Goal: Check status: Check status

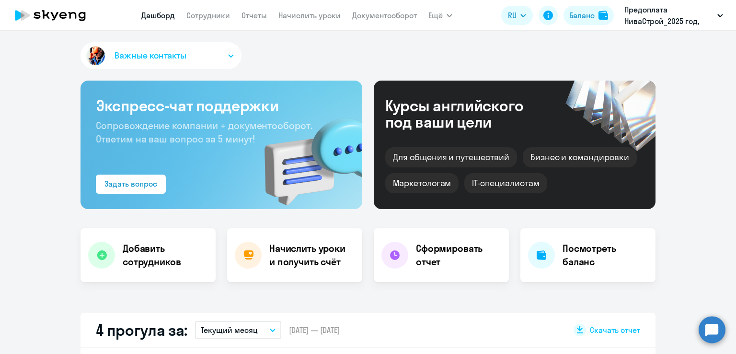
select select "30"
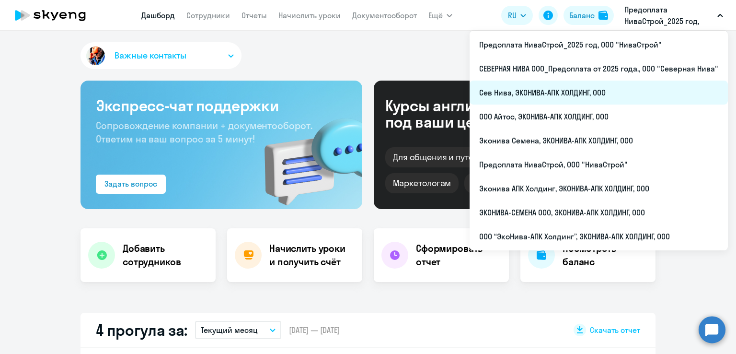
click at [503, 101] on li "Сев Нива, ЭКОНИВА-АПК ХОЛДИНГ, ООО" at bounding box center [599, 93] width 258 height 24
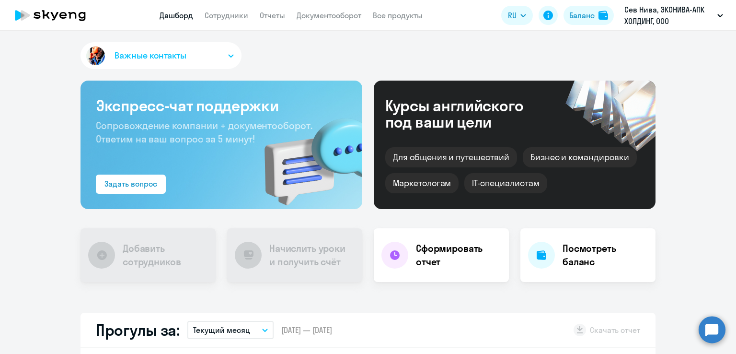
click at [235, 8] on app-header "Дашборд Сотрудники Отчеты Документооборот Все продукты Дашборд Сотрудники Отчет…" at bounding box center [368, 15] width 736 height 31
click at [230, 19] on link "Сотрудники" at bounding box center [227, 16] width 44 height 10
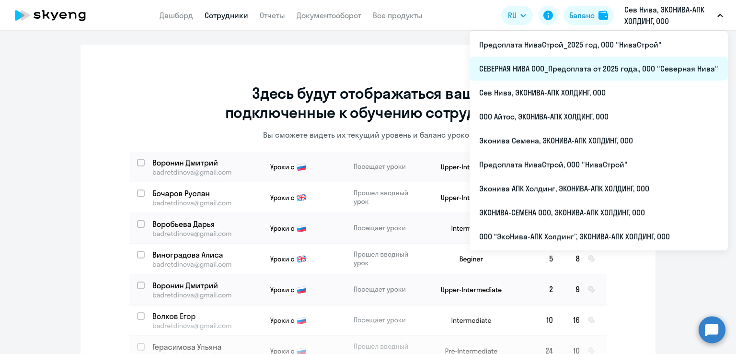
click at [574, 62] on li "СЕВЕРНАЯ НИВА ООО_Предоплата от 2025 года., ООО "Северная Нива"" at bounding box center [599, 69] width 258 height 24
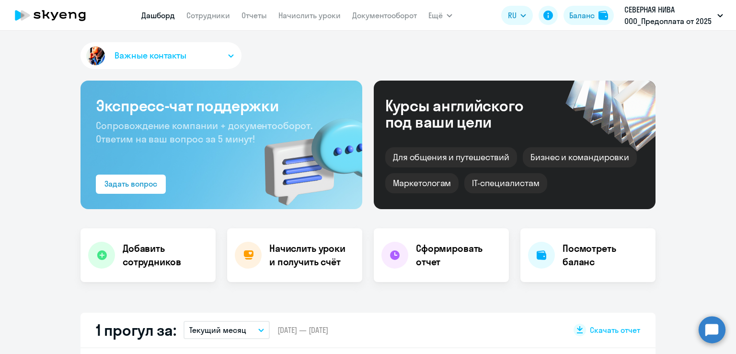
select select "30"
click at [203, 14] on link "Сотрудники" at bounding box center [208, 16] width 44 height 10
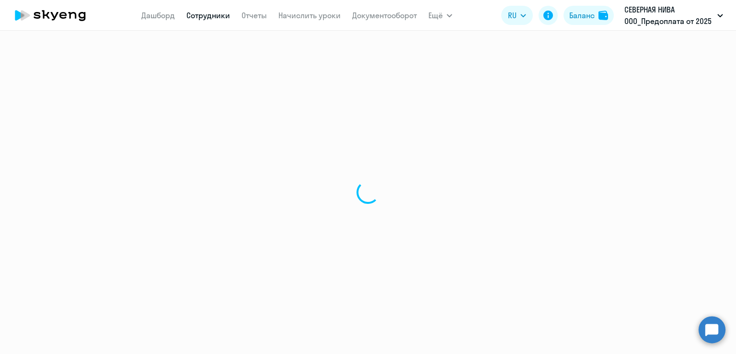
select select "30"
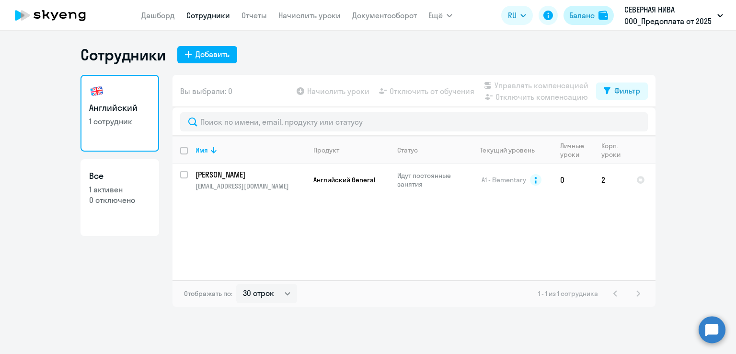
click at [586, 10] on div "Баланс" at bounding box center [582, 16] width 25 height 12
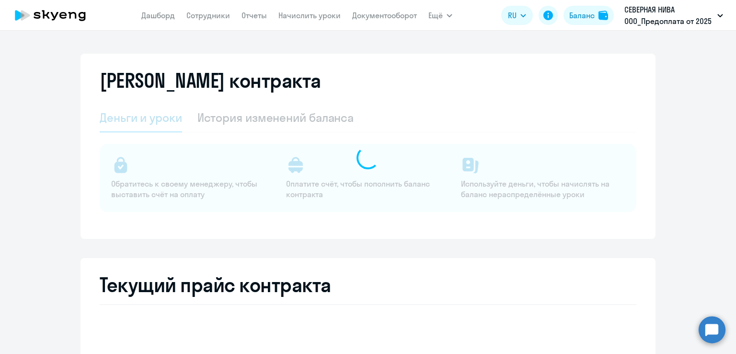
select select "english_adult_not_native_speaker"
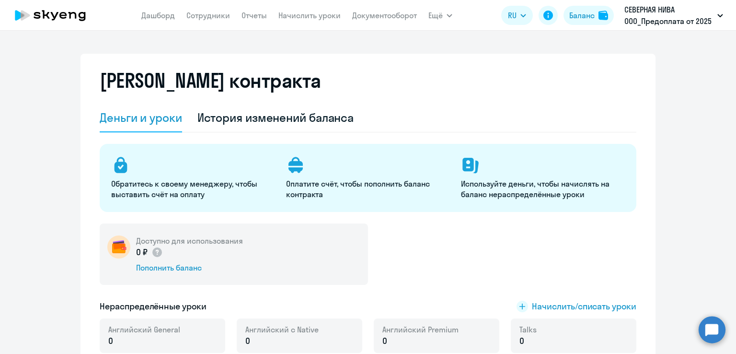
select select "english_adult_not_native_speaker"
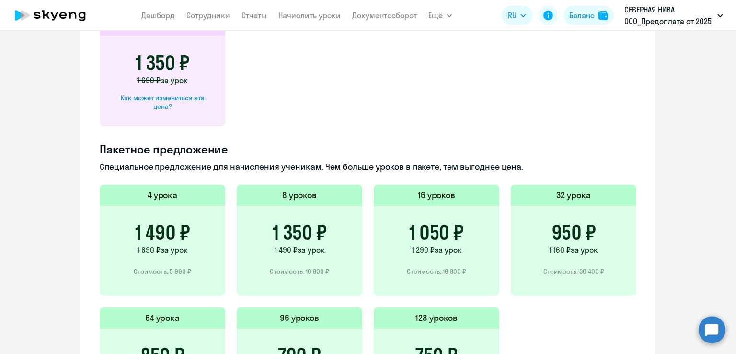
scroll to position [558, 0]
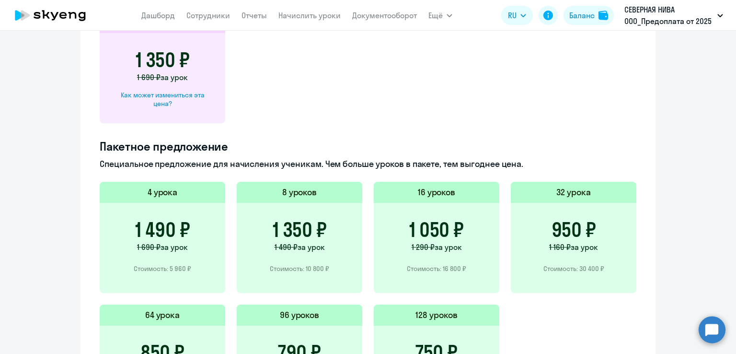
drag, startPoint x: 728, startPoint y: 249, endPoint x: 731, endPoint y: 271, distance: 22.2
click at [731, 271] on div "[PERSON_NAME] контракта [PERSON_NAME] и уроки История изменений баланса Обратит…" at bounding box center [368, 192] width 736 height 323
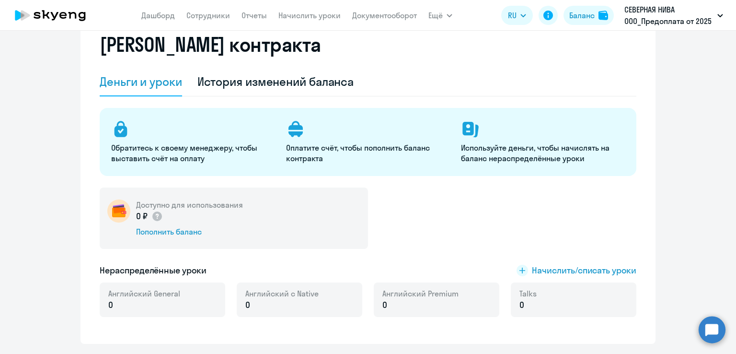
scroll to position [0, 0]
